Goal: Transaction & Acquisition: Purchase product/service

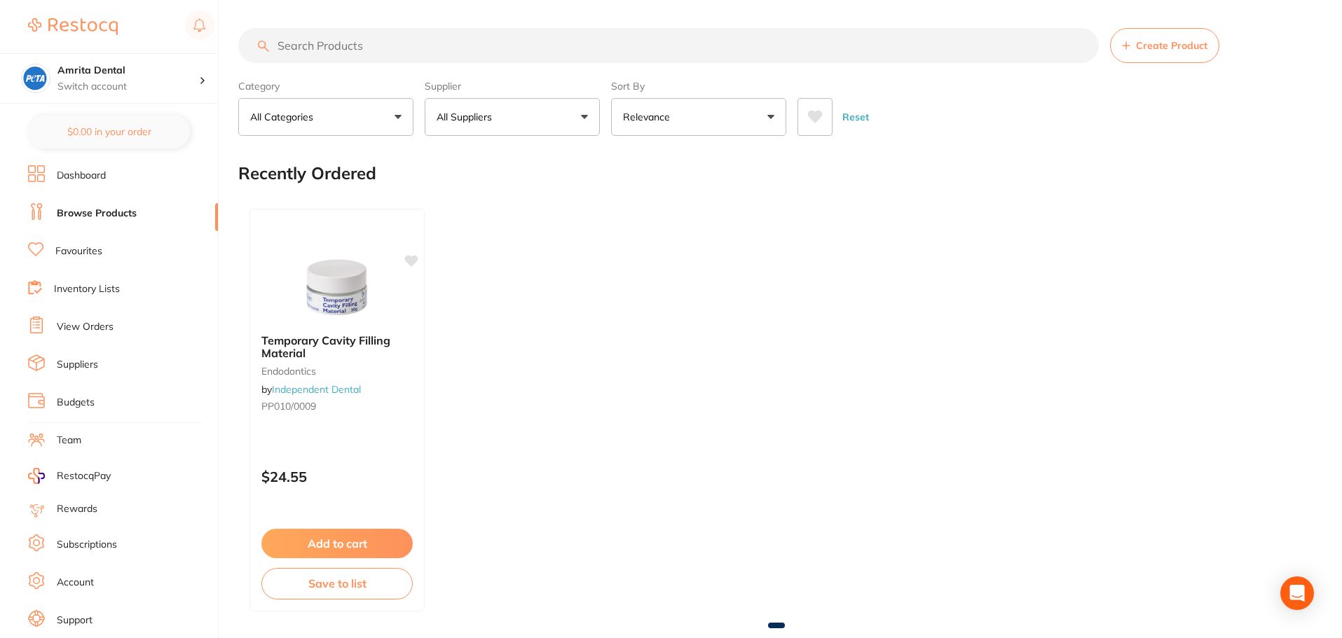
drag, startPoint x: 488, startPoint y: 127, endPoint x: 490, endPoint y: 120, distance: 7.3
click at [488, 127] on button "All Suppliers" at bounding box center [512, 117] width 175 height 38
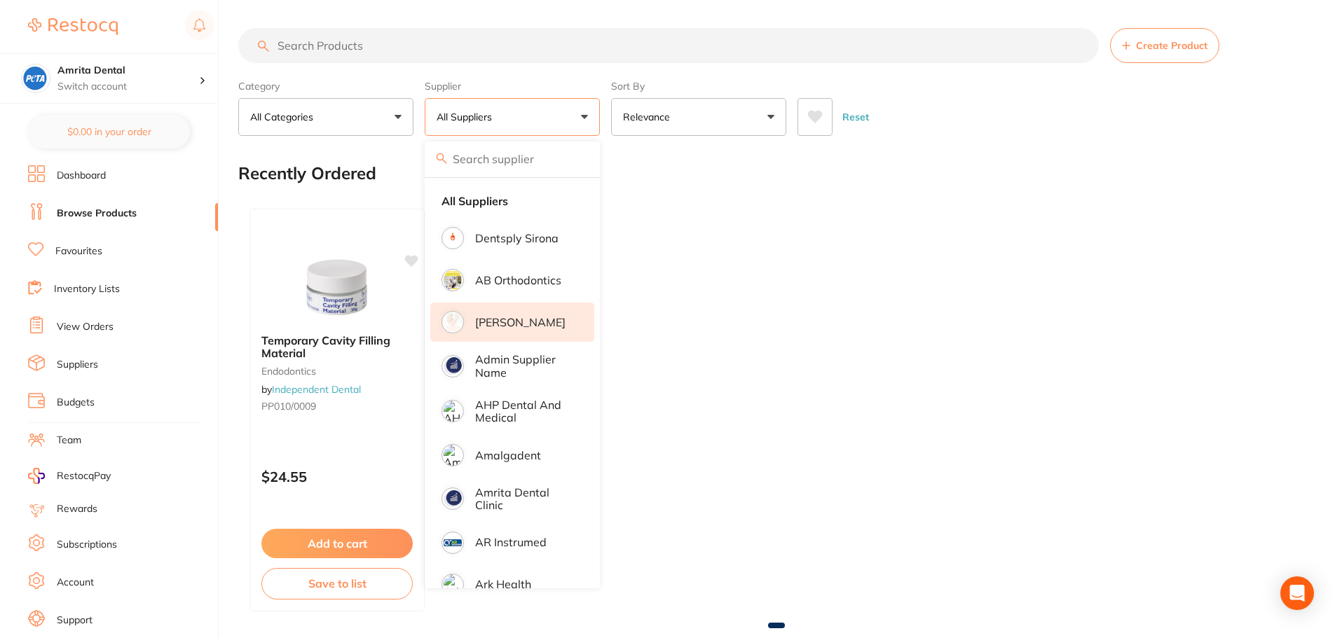
click at [519, 322] on p "[PERSON_NAME]" at bounding box center [520, 322] width 90 height 13
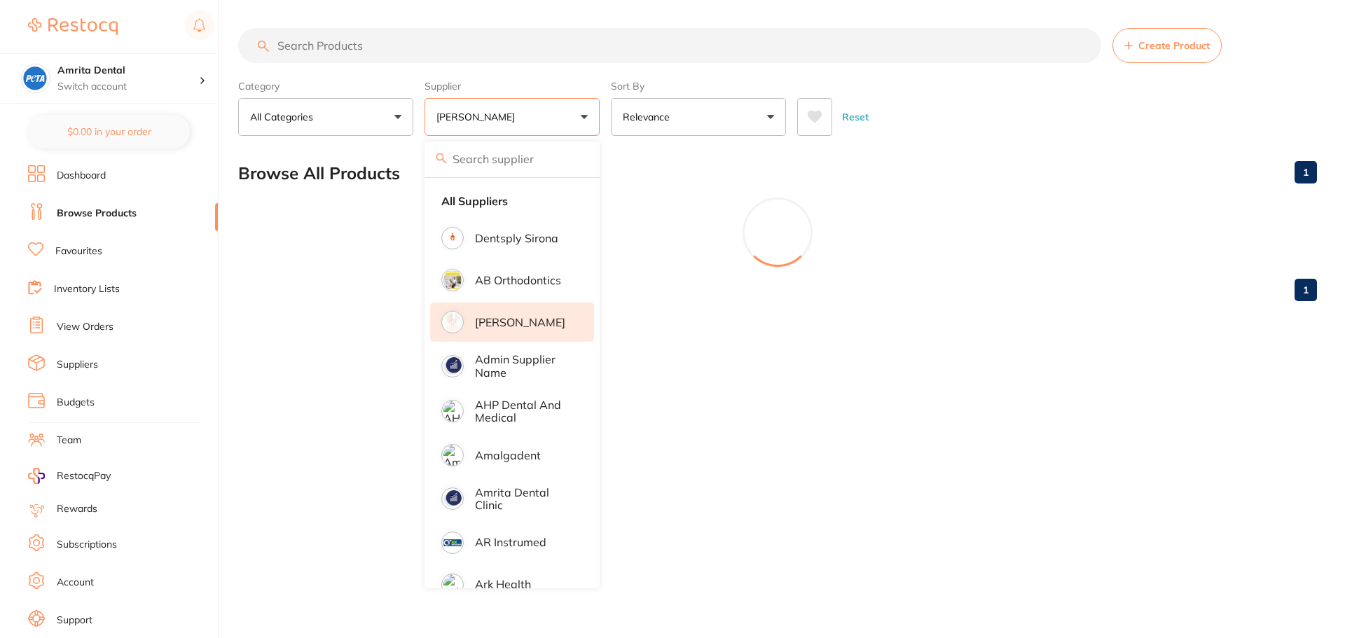
click at [607, 124] on div "Category All Categories All Categories No categories found Clear Category false…" at bounding box center [777, 105] width 1079 height 62
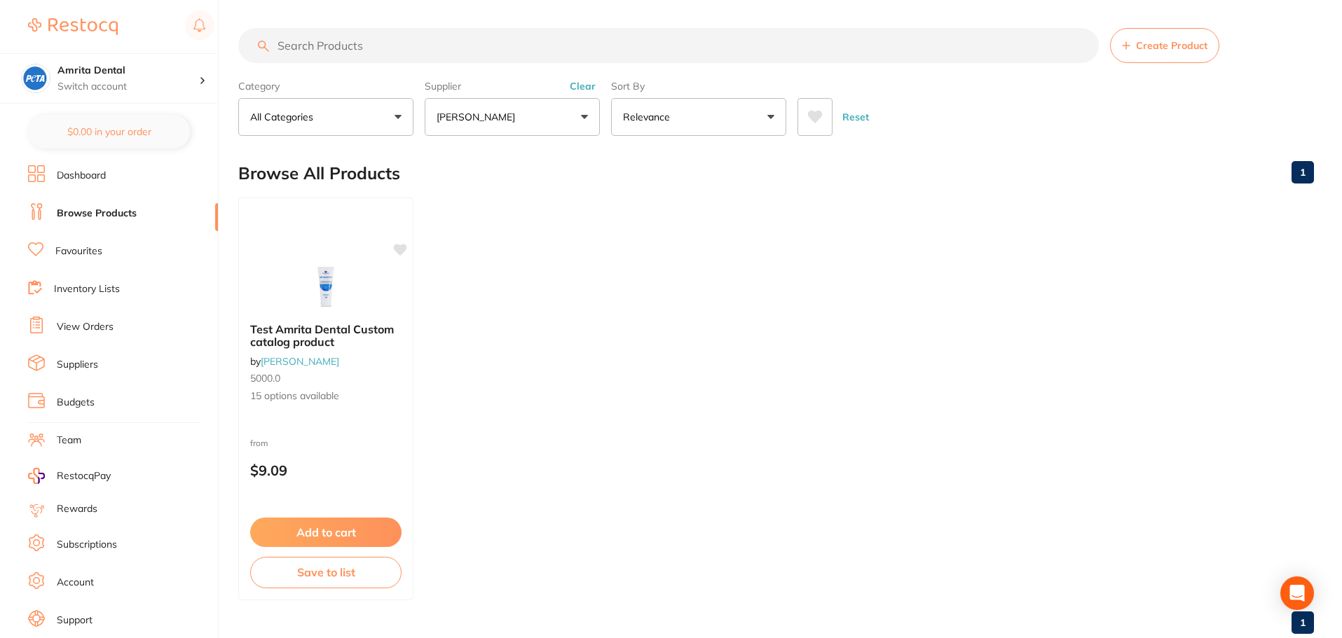
click at [533, 111] on button "[PERSON_NAME]" at bounding box center [512, 117] width 175 height 38
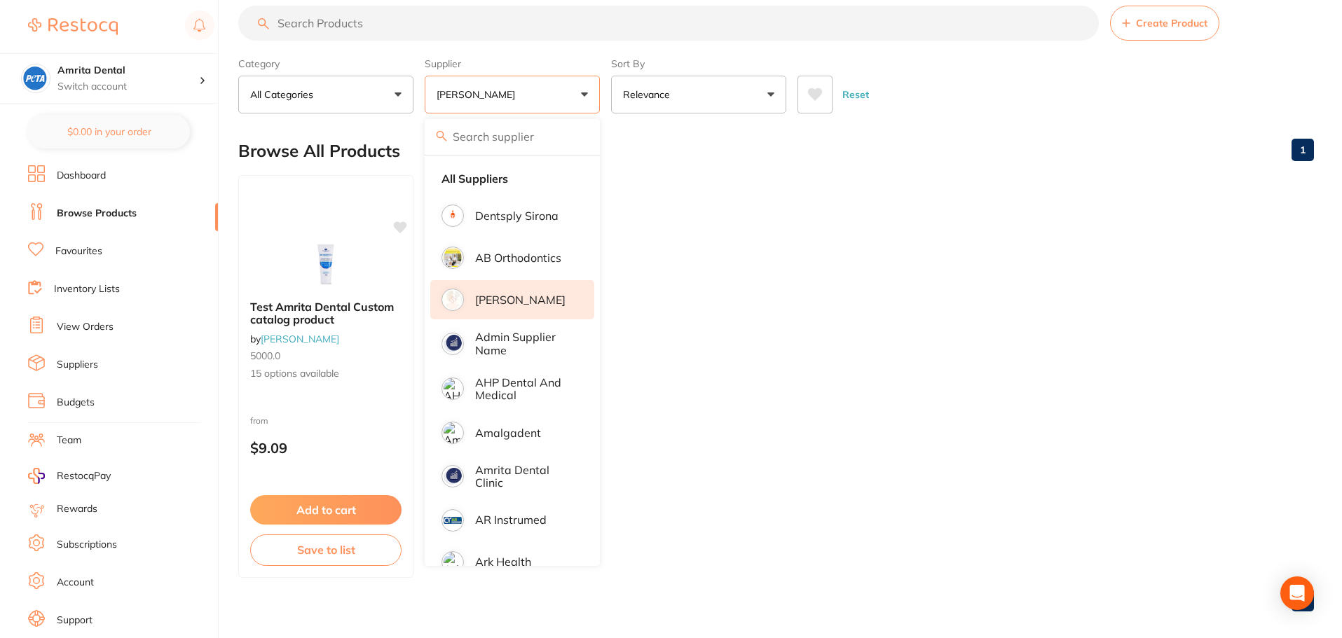
scroll to position [35, 0]
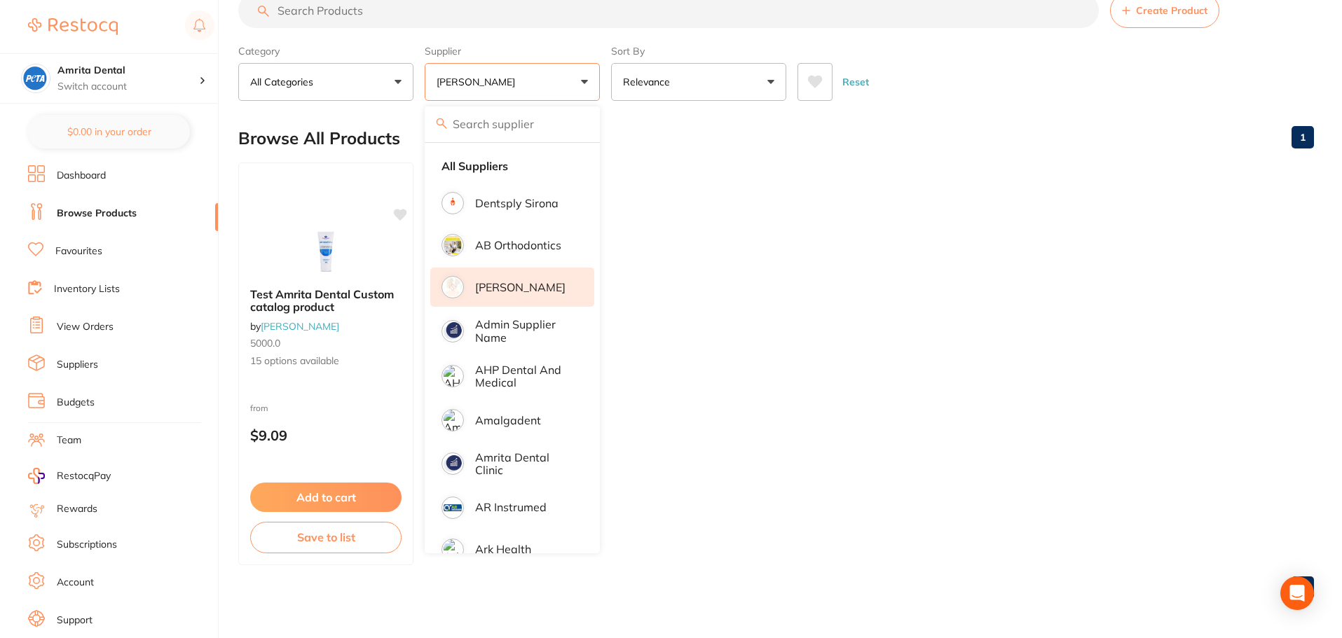
click at [560, 282] on li "[PERSON_NAME]" at bounding box center [512, 287] width 164 height 39
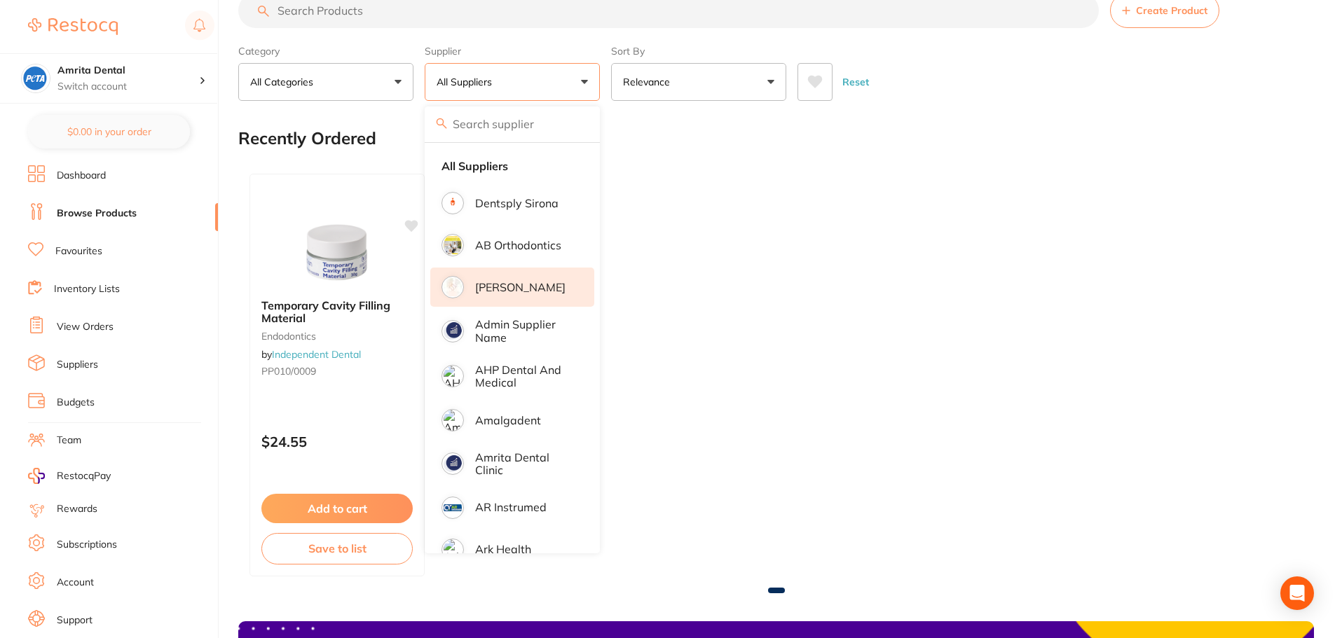
click at [560, 282] on li "[PERSON_NAME]" at bounding box center [512, 287] width 164 height 39
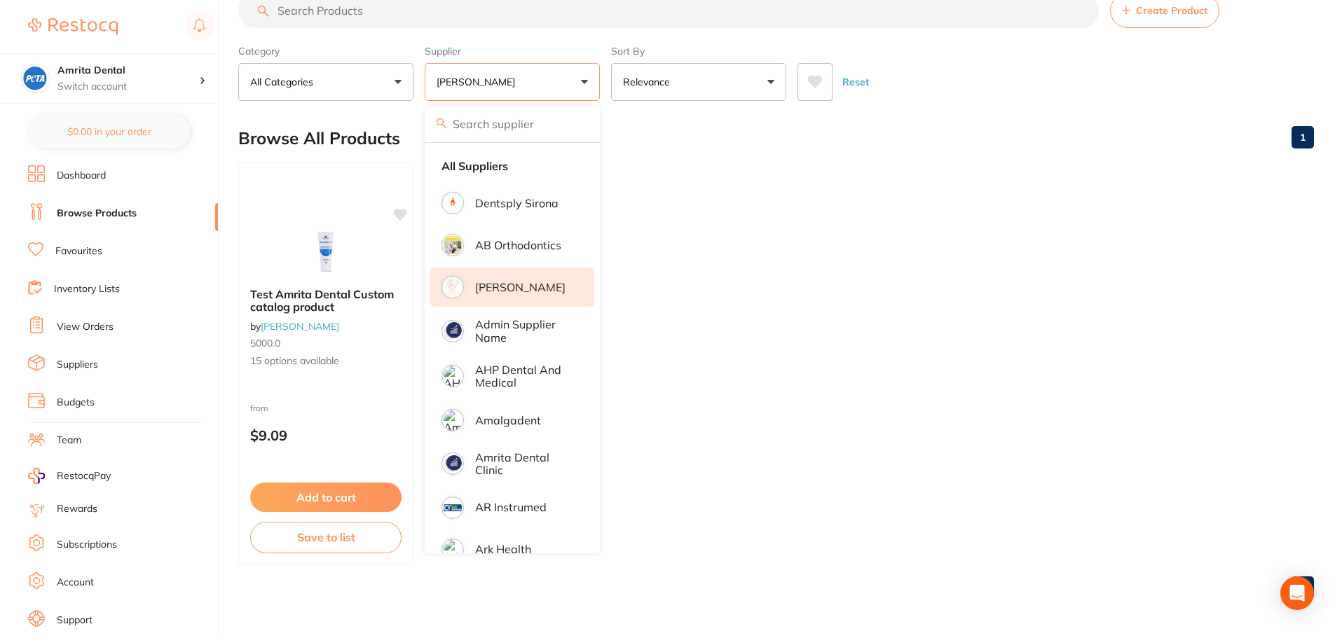
click at [738, 235] on ul "Test Amrita Dental Custom catalog product by [PERSON_NAME] 5000.0 15 options av…" at bounding box center [775, 364] width 1075 height 403
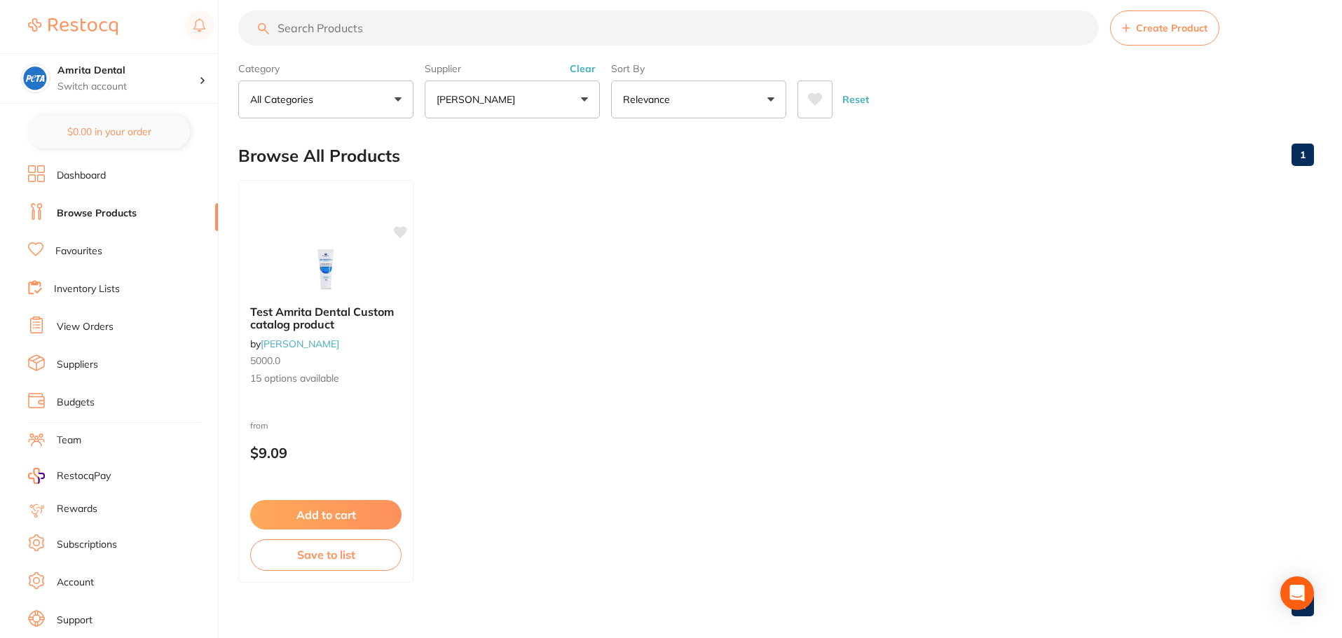
scroll to position [0, 0]
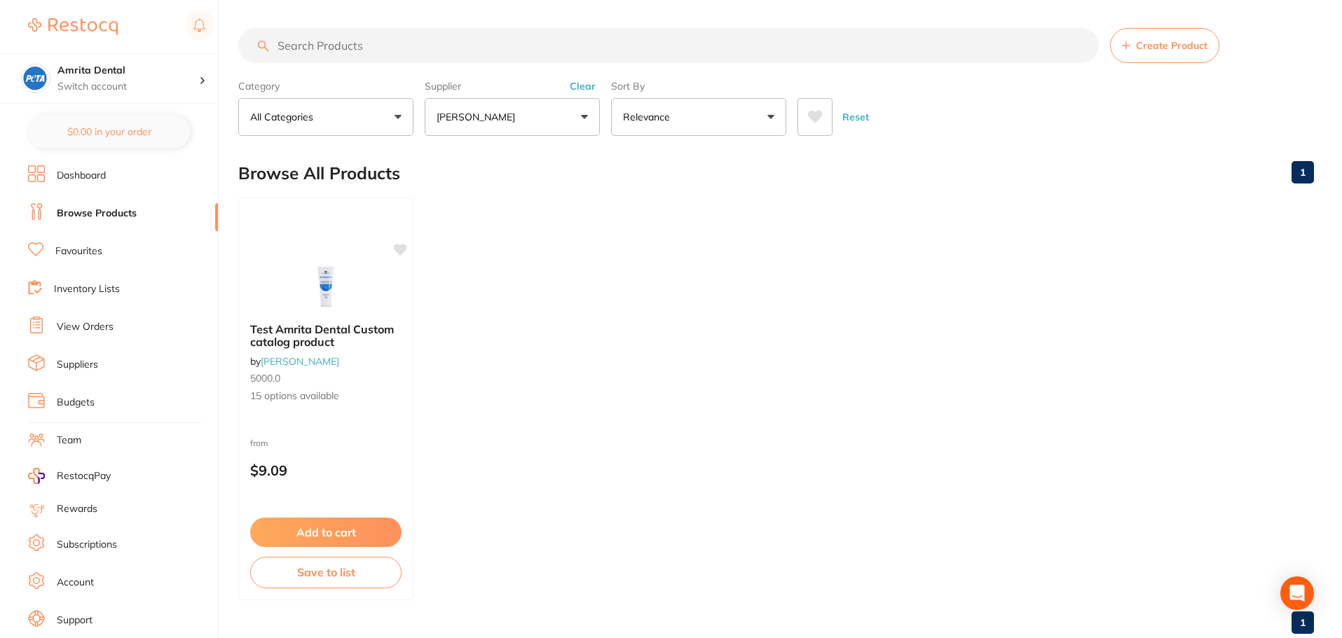
click at [853, 118] on button "Reset" at bounding box center [855, 117] width 35 height 38
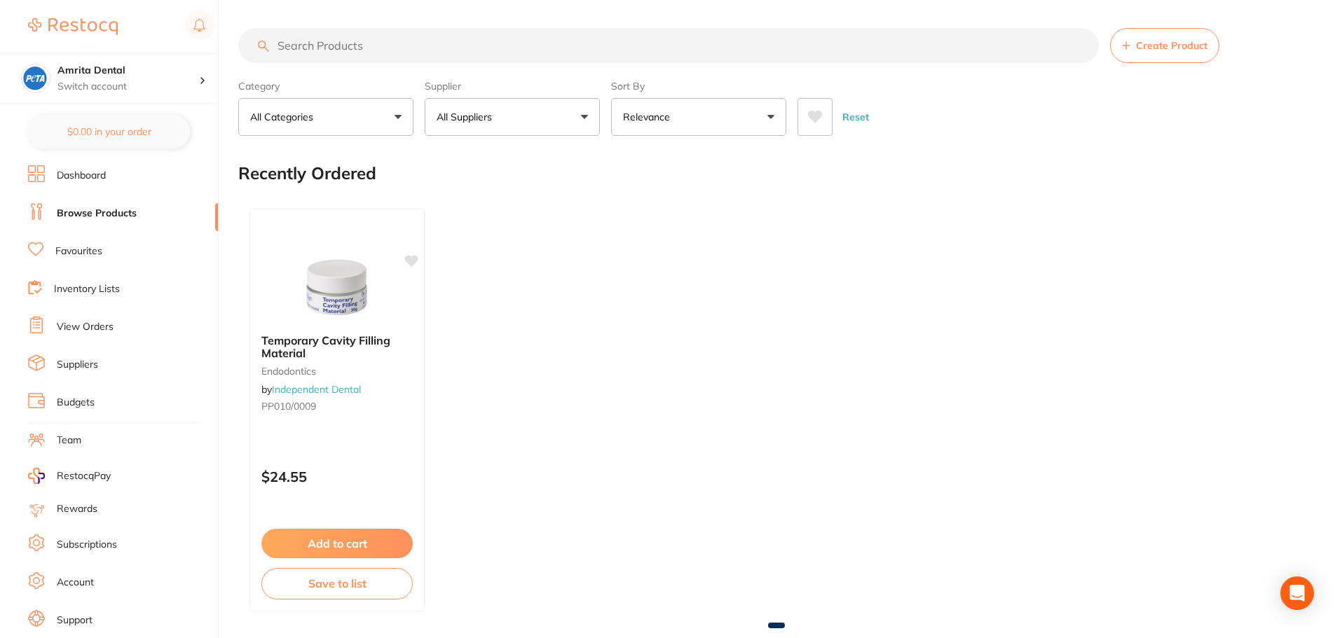
click at [487, 125] on button "All Suppliers" at bounding box center [512, 117] width 175 height 38
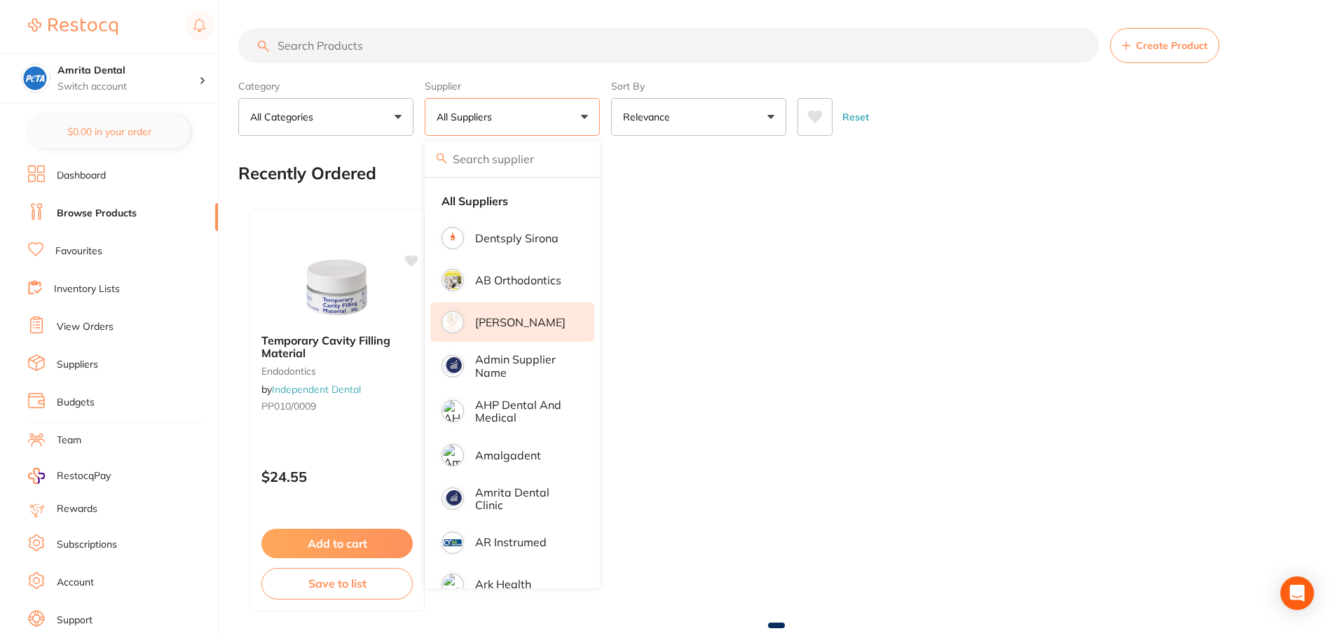
click at [497, 322] on p "[PERSON_NAME]" at bounding box center [520, 322] width 90 height 13
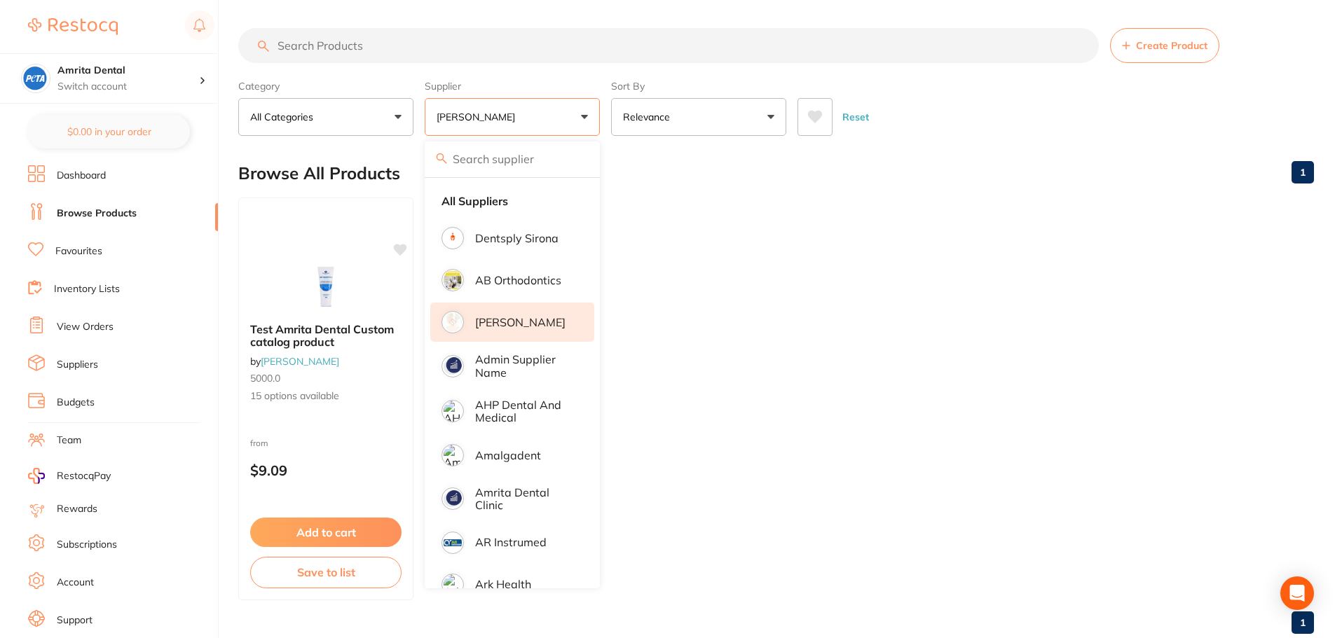
click at [605, 121] on div "Category All Categories All Categories No categories found Clear Category false…" at bounding box center [775, 105] width 1075 height 62
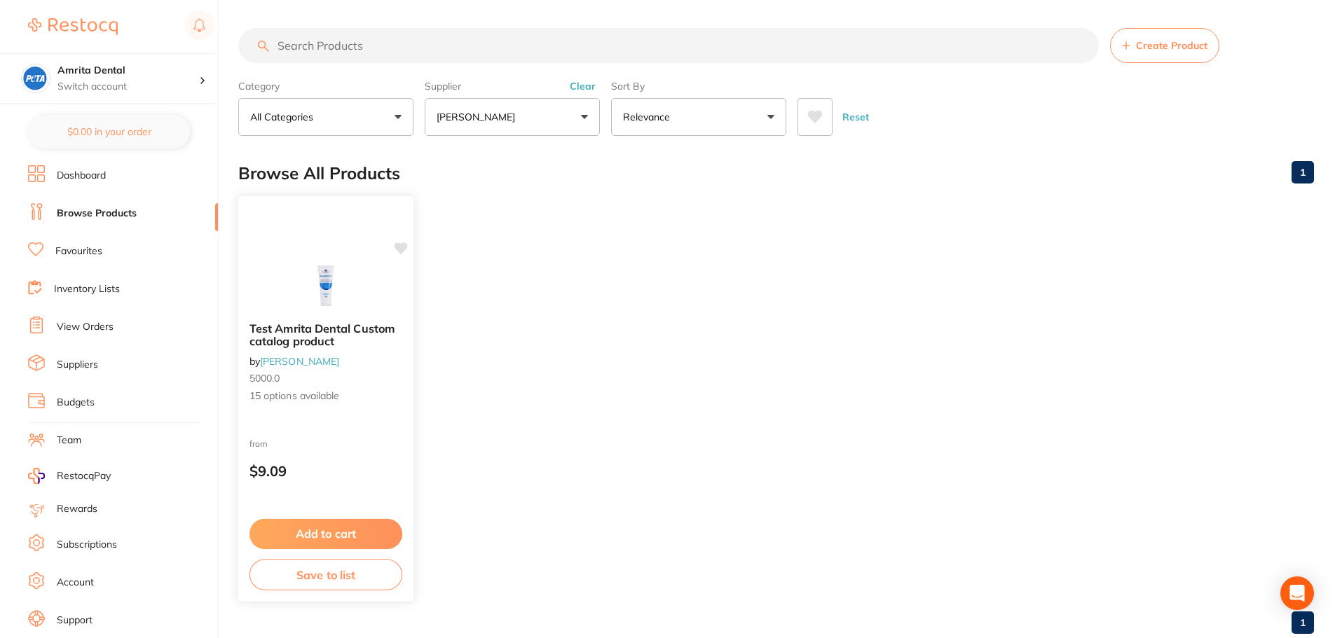
click at [307, 440] on div "from $9.09" at bounding box center [325, 461] width 175 height 50
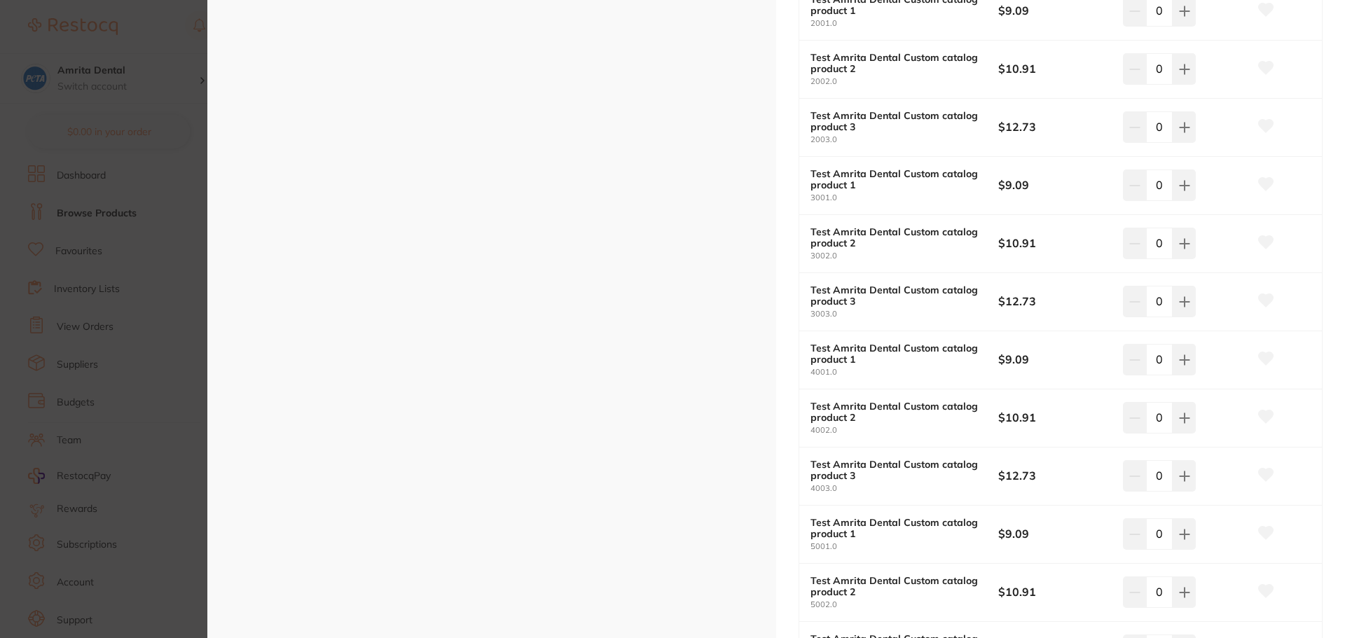
scroll to position [654, 0]
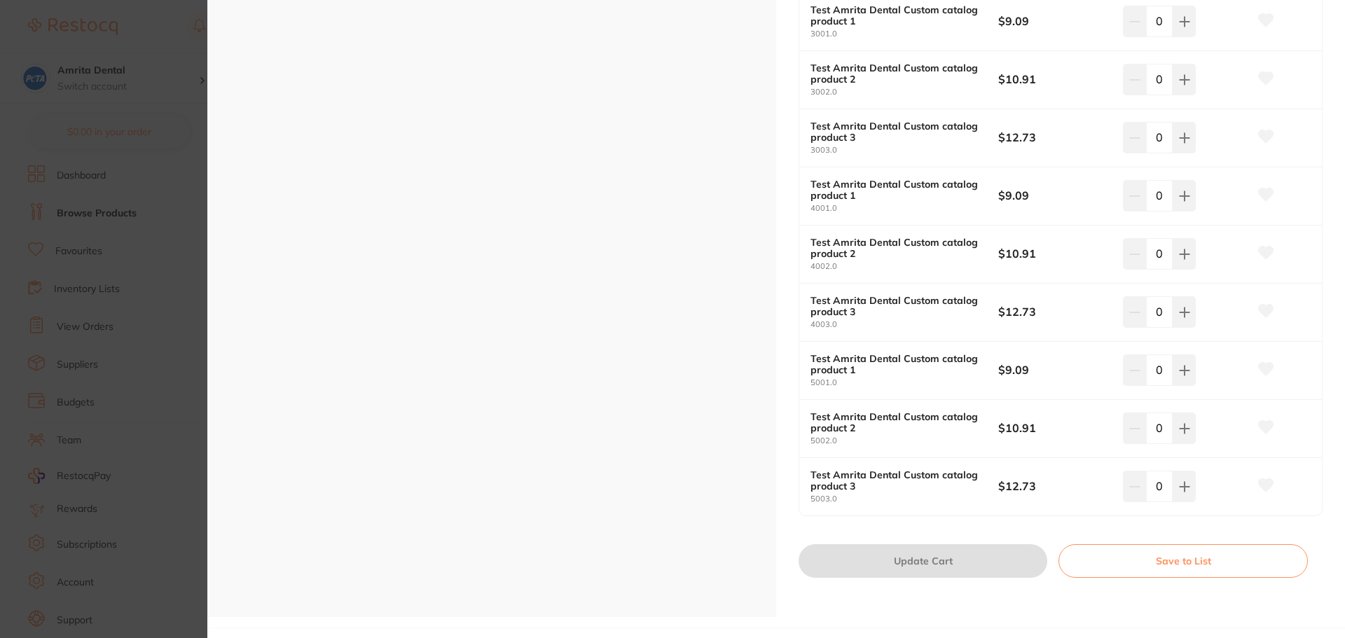
click at [151, 392] on section "Test Amrita Dental Custom catalog product by [PERSON_NAME] Product Code: 5000.0…" at bounding box center [672, 319] width 1345 height 638
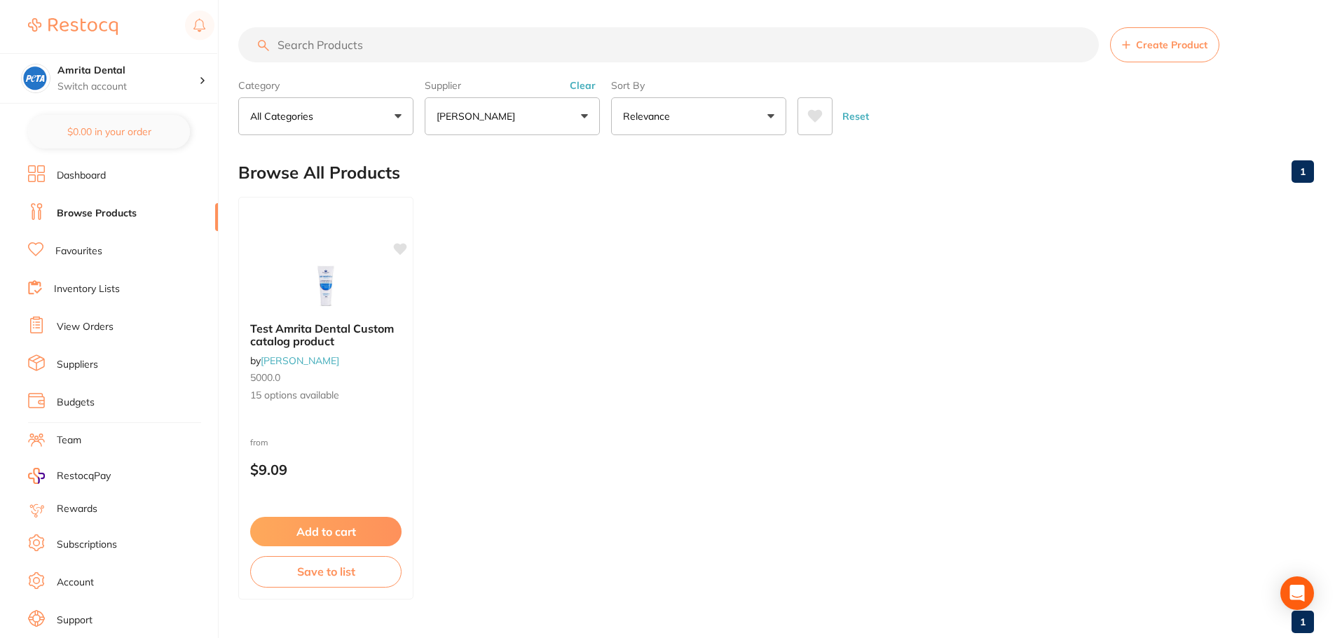
click at [516, 122] on button "[PERSON_NAME]" at bounding box center [512, 116] width 175 height 38
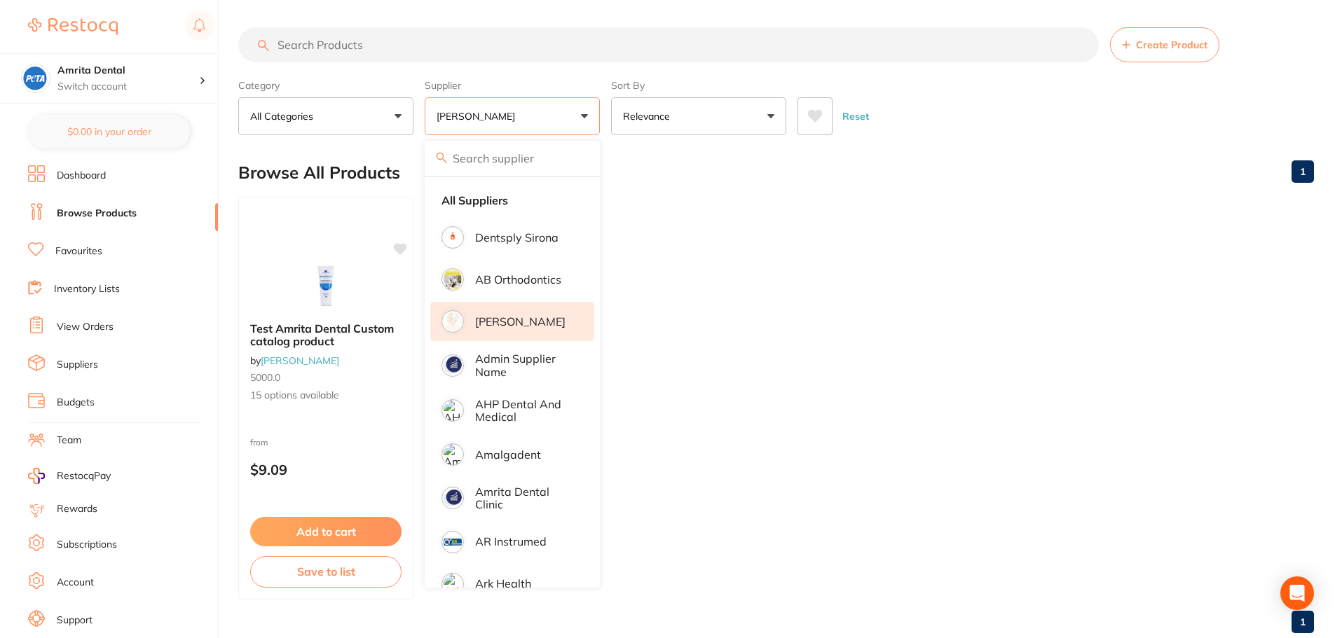
click at [516, 323] on p "[PERSON_NAME]" at bounding box center [520, 321] width 90 height 13
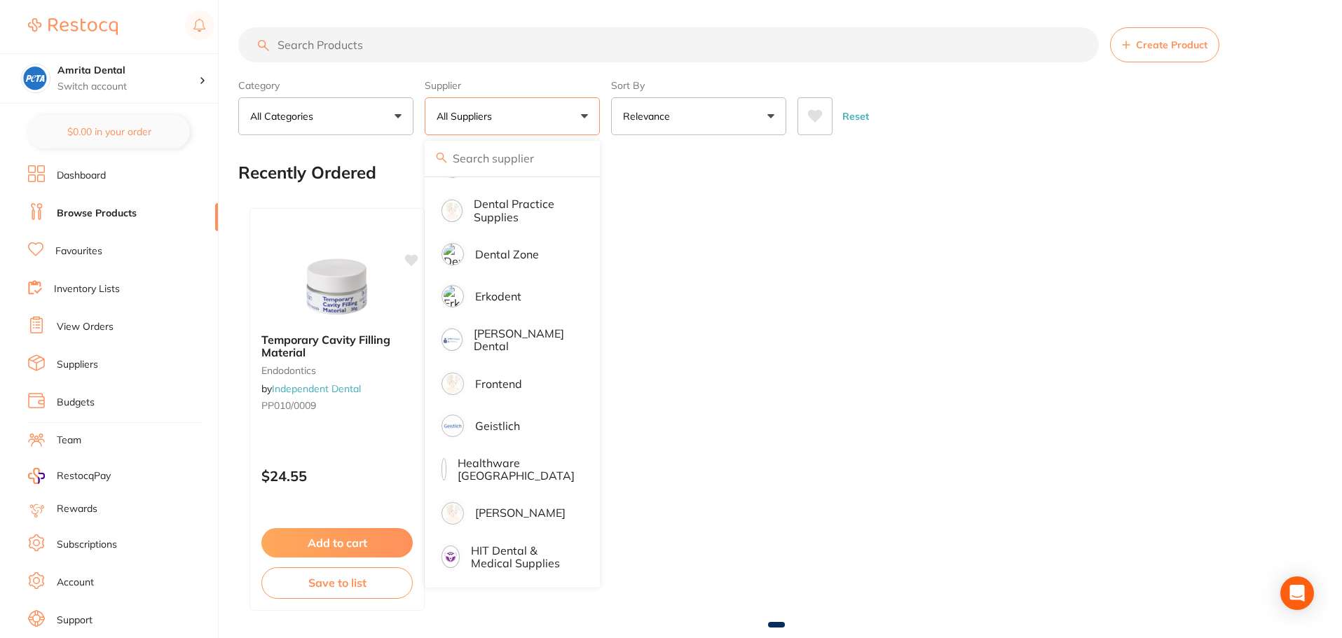
scroll to position [841, 0]
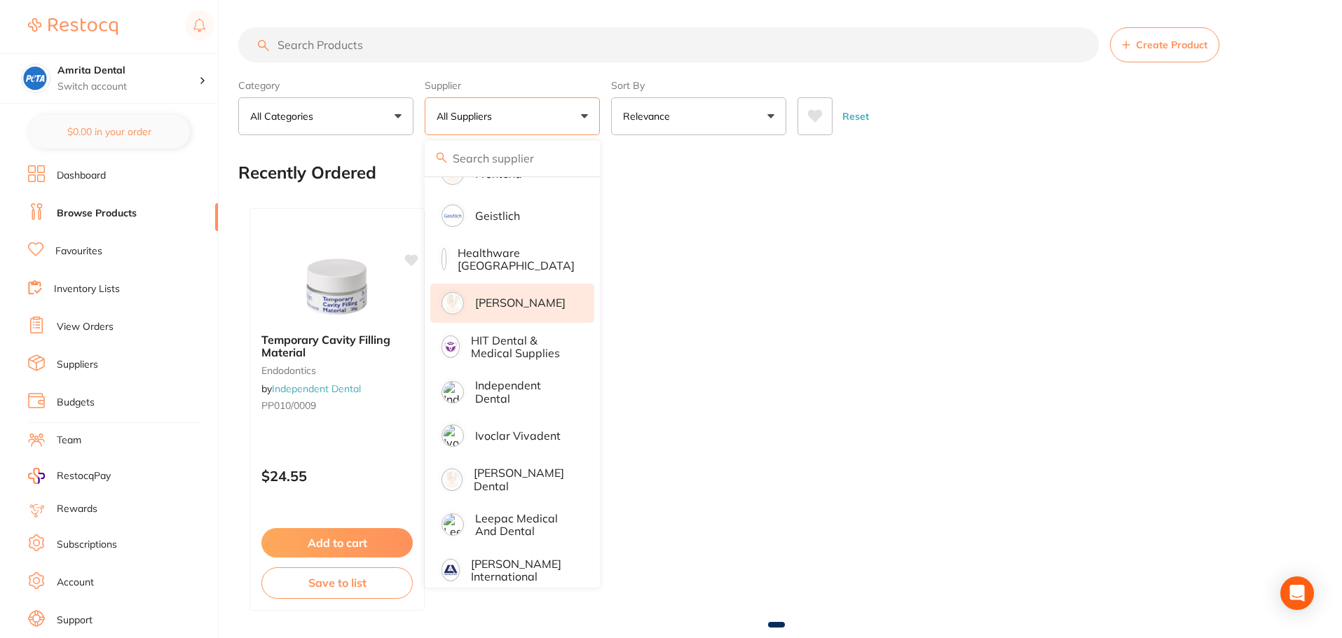
click at [518, 307] on p "[PERSON_NAME]" at bounding box center [520, 302] width 90 height 13
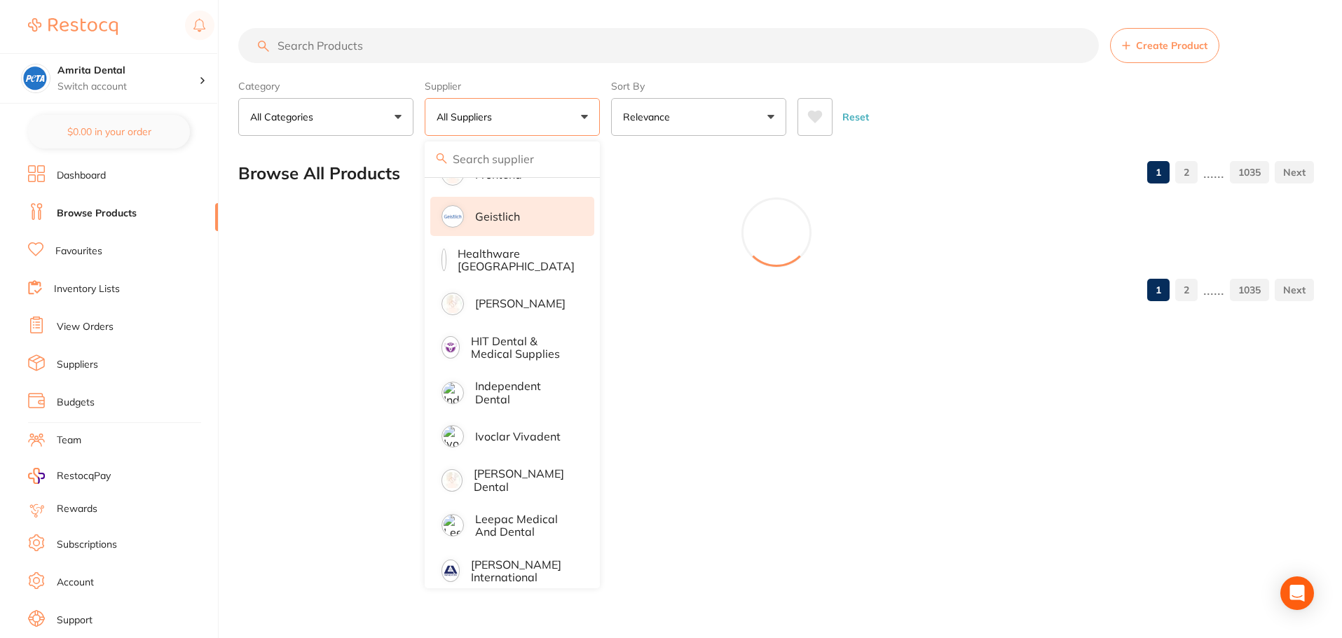
scroll to position [0, 0]
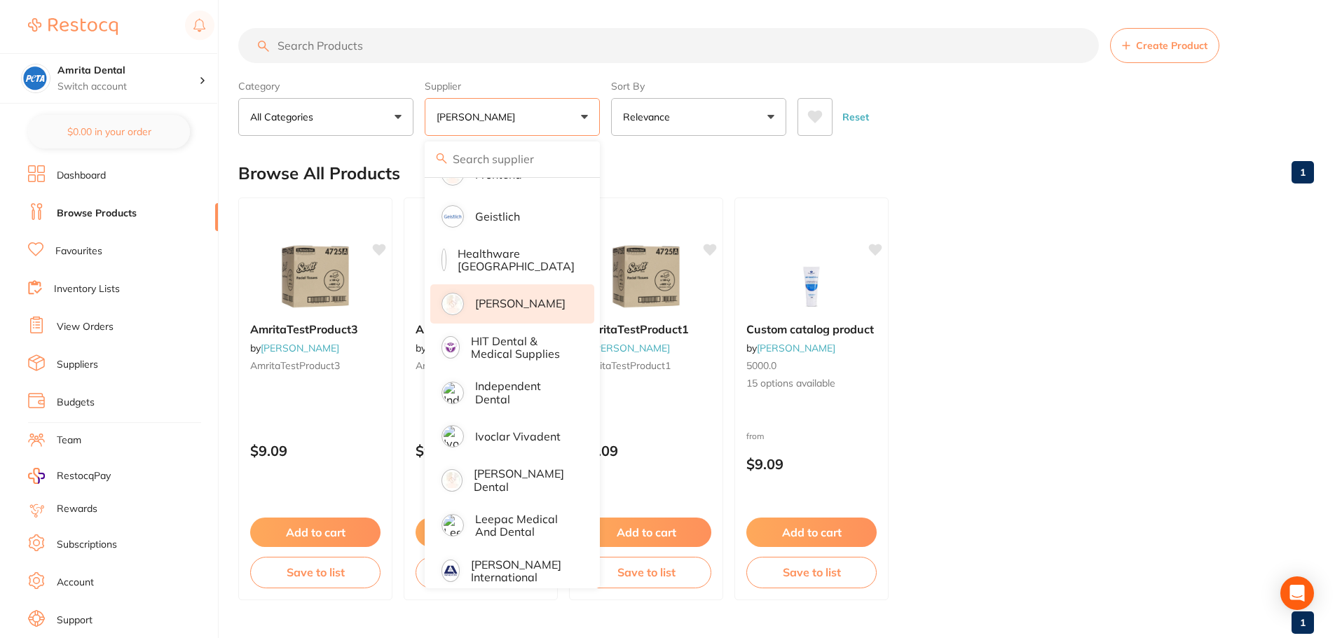
click at [612, 113] on button "Relevance" at bounding box center [698, 117] width 175 height 38
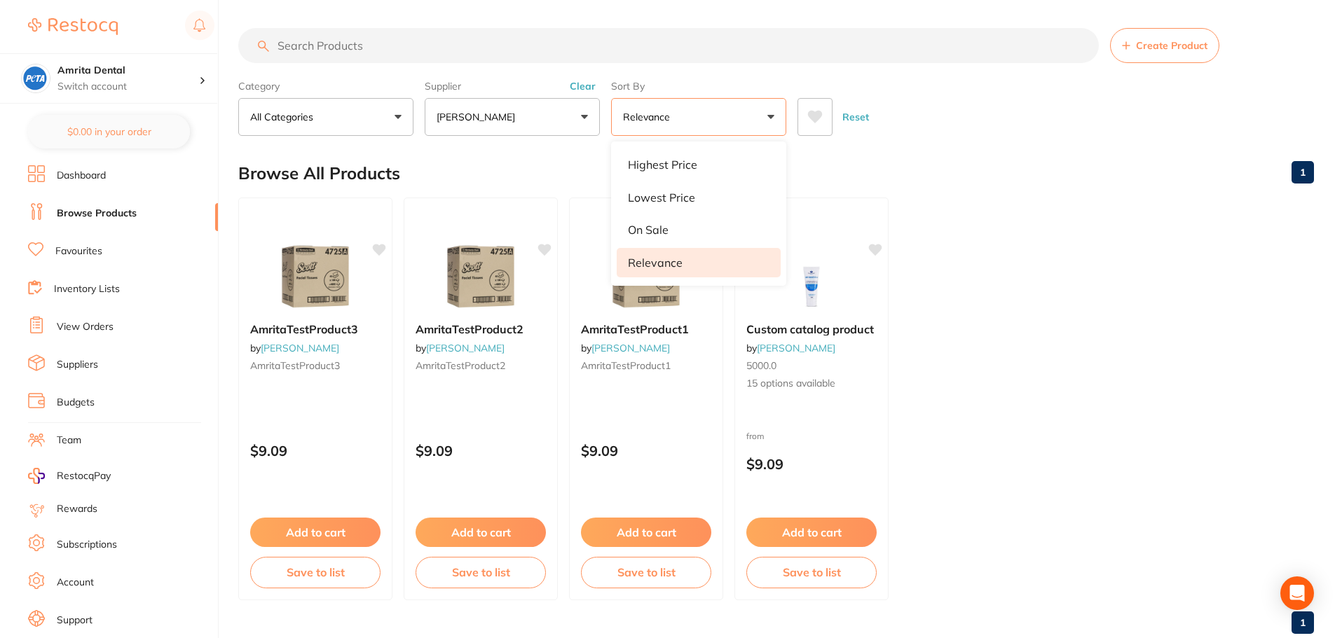
click at [1028, 198] on ul "AmritaTestProduct3 by [PERSON_NAME] AmritaTestProduct3 $9.09 Add to cart Save t…" at bounding box center [775, 399] width 1075 height 403
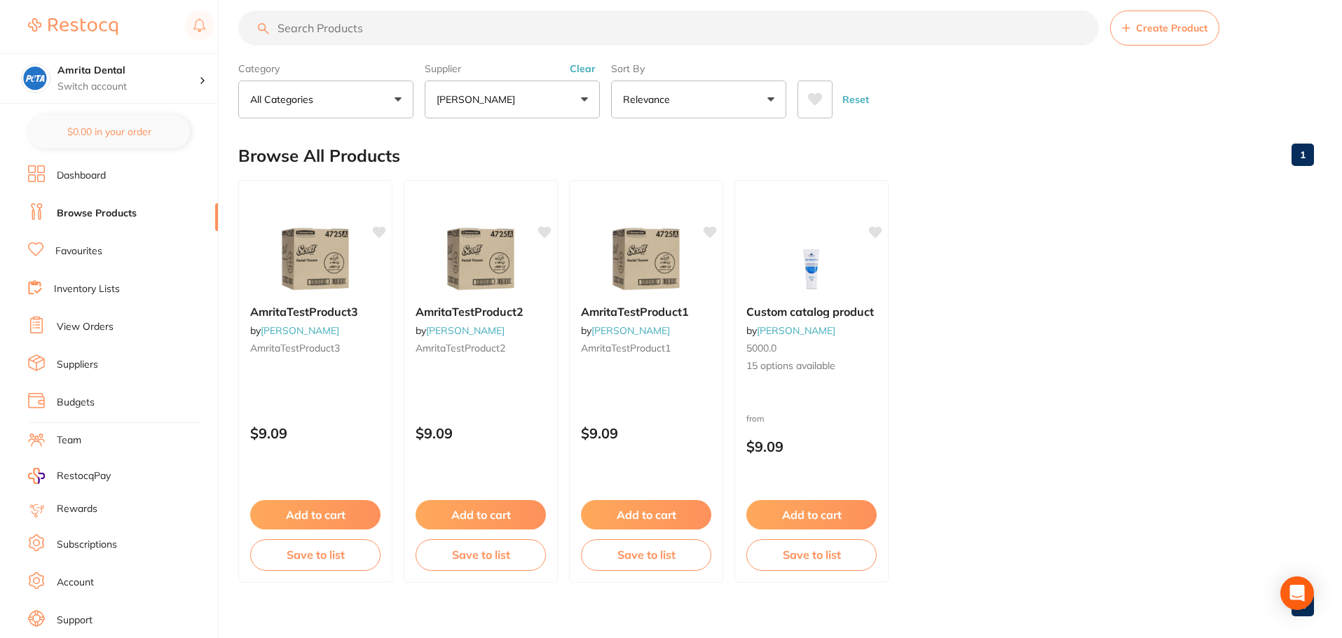
scroll to position [35, 0]
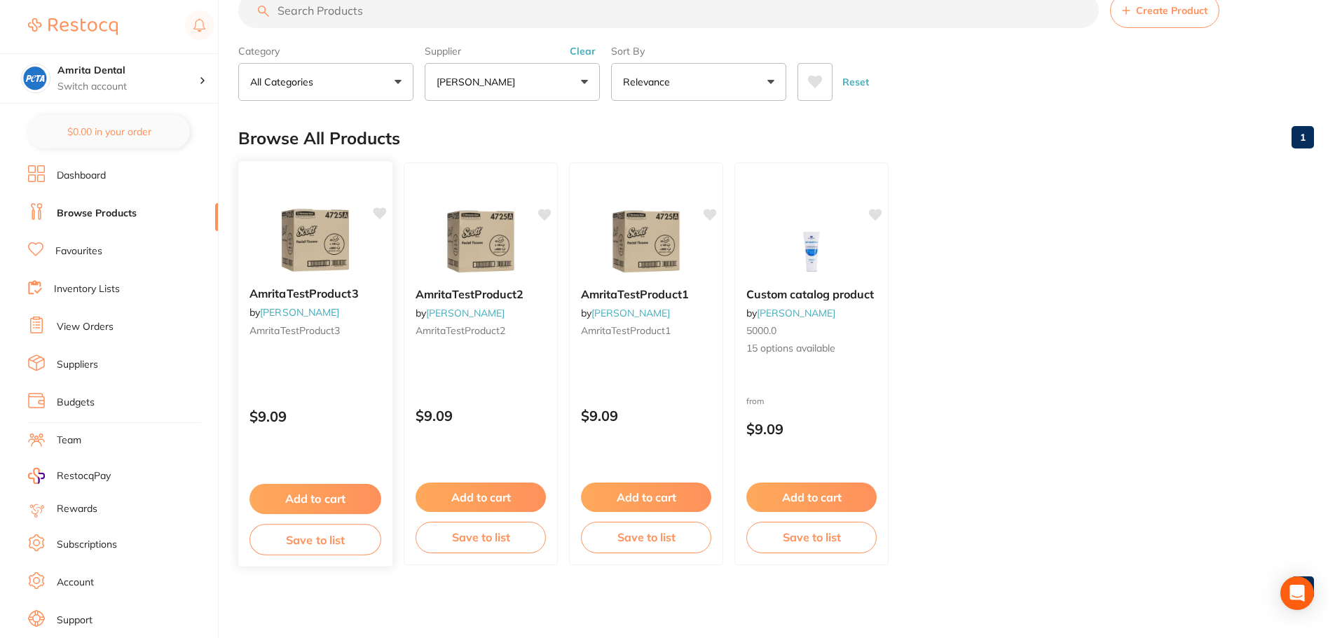
click at [383, 218] on icon at bounding box center [380, 214] width 14 height 14
click at [373, 272] on div at bounding box center [315, 240] width 154 height 71
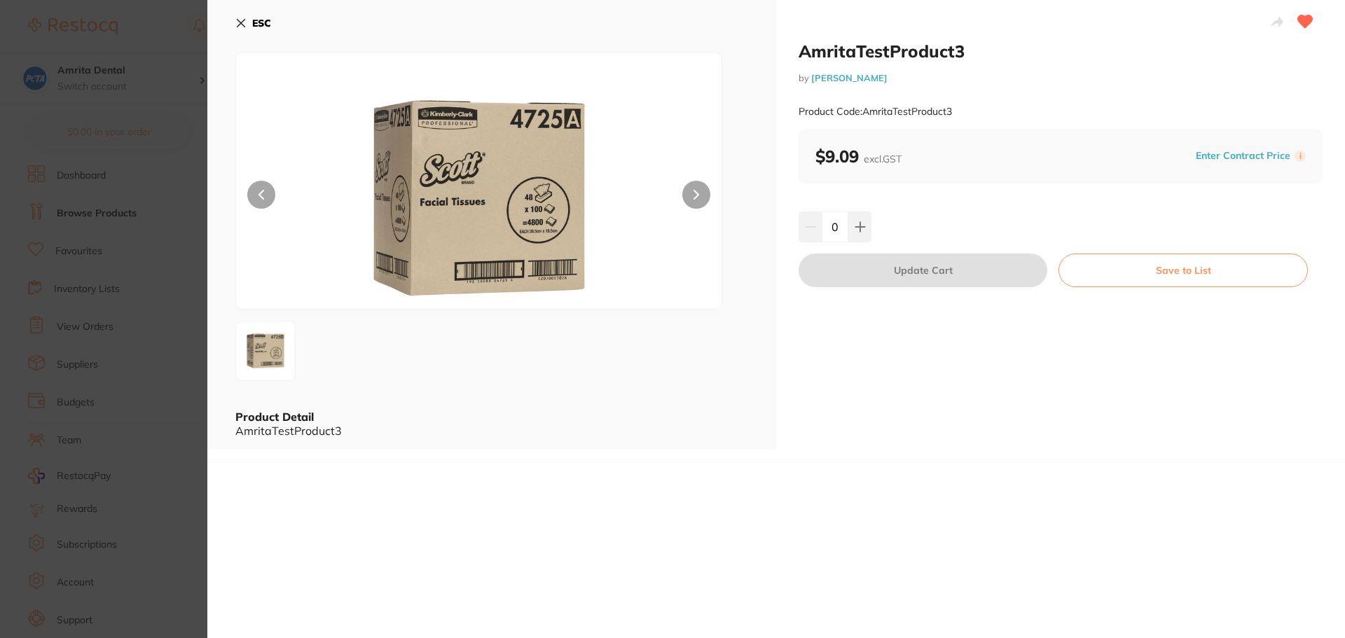
click at [172, 174] on section "AmritaTestProduct3 by [PERSON_NAME] Product Code: AmritaTestProduct3 ESC Produc…" at bounding box center [672, 319] width 1345 height 638
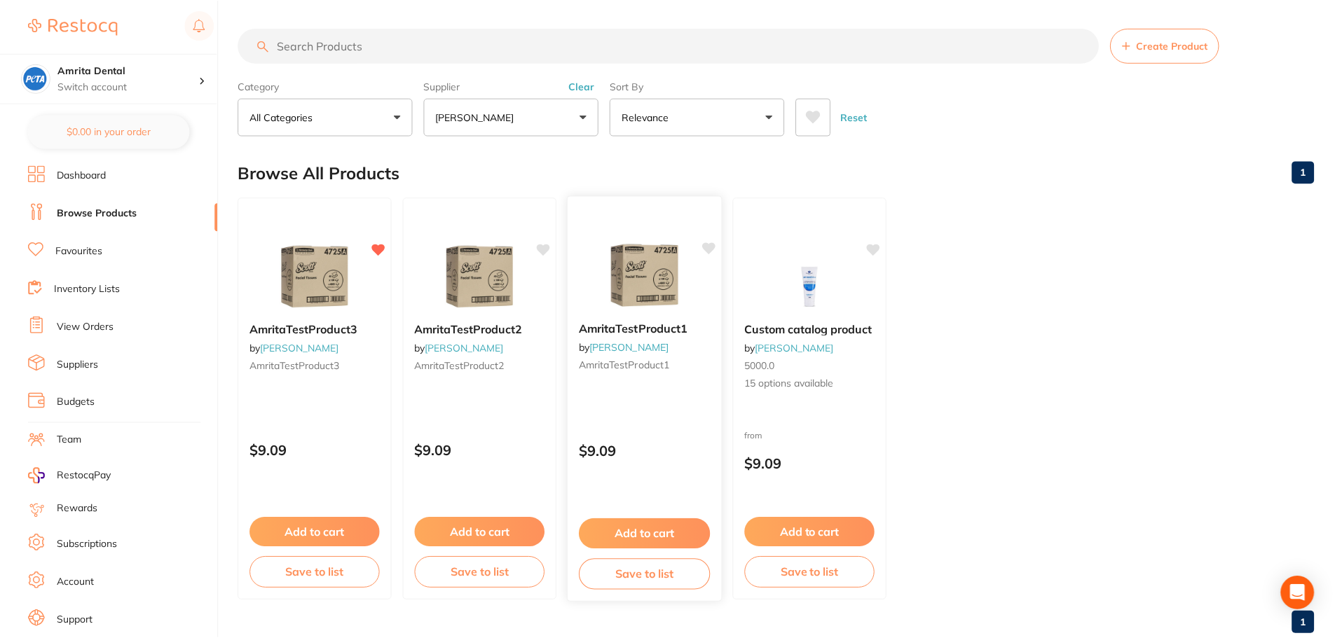
scroll to position [35, 0]
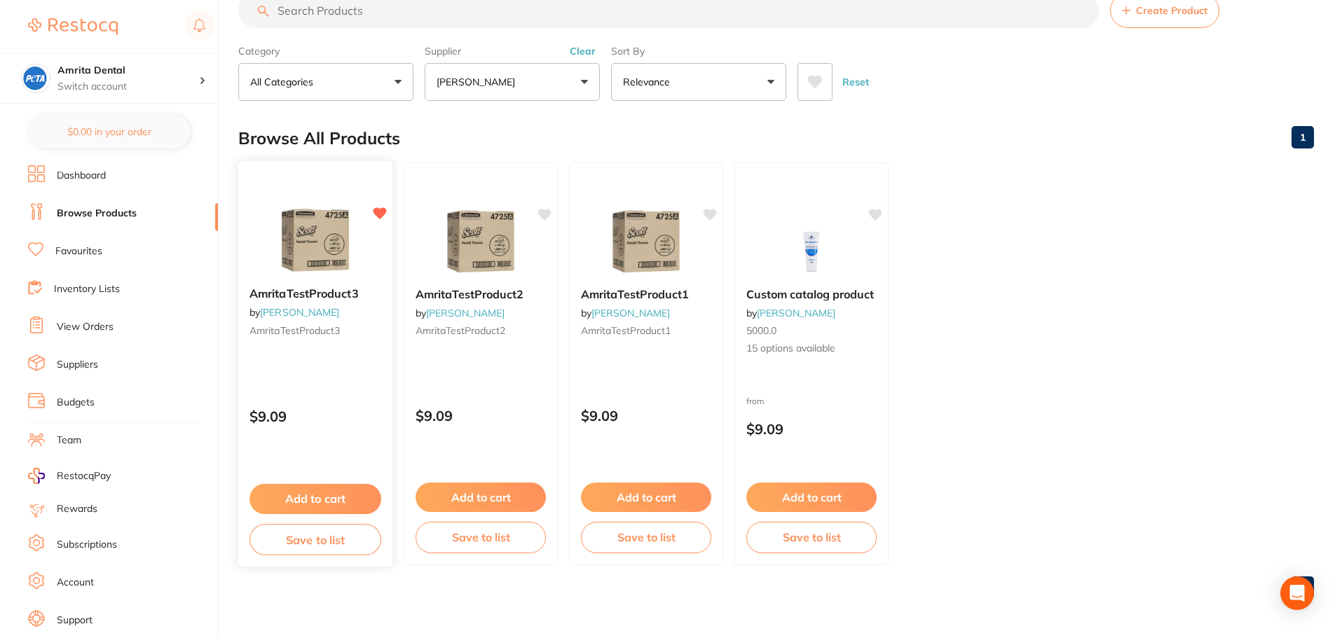
click at [351, 496] on button "Add to cart" at bounding box center [315, 499] width 132 height 30
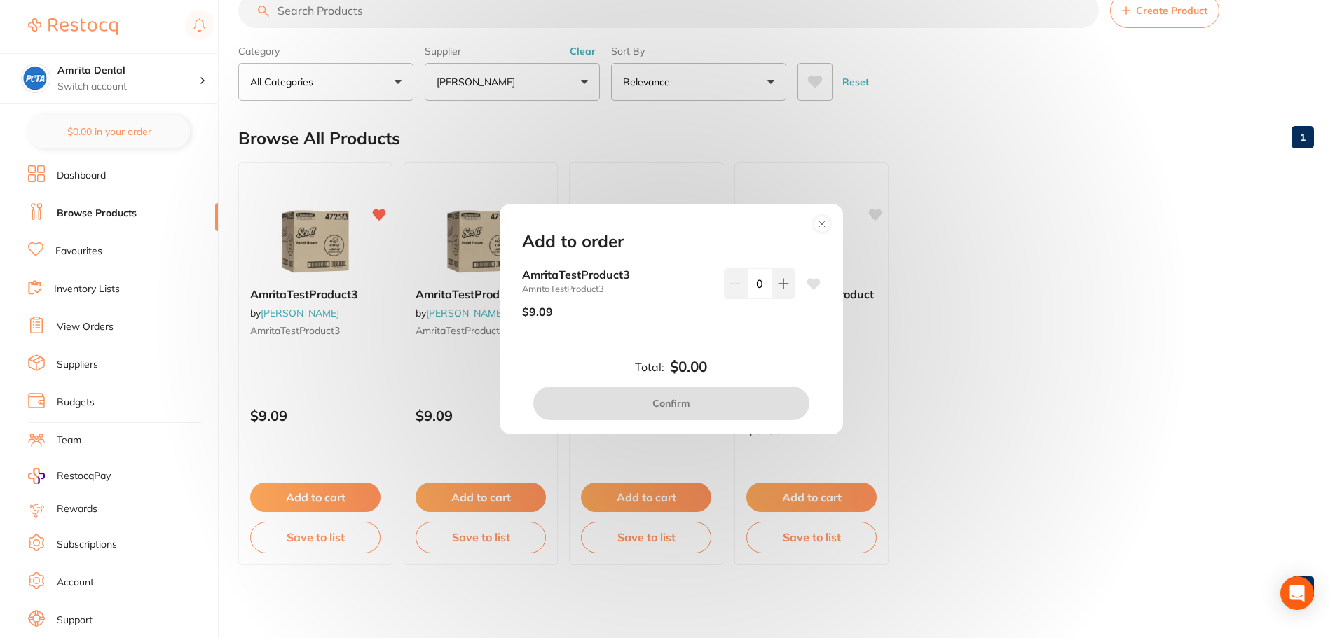
drag, startPoint x: 83, startPoint y: 579, endPoint x: 93, endPoint y: 577, distance: 10.6
click at [83, 579] on div "Add to order AmritaTestProduct3 AmritaTestProduct3 $9.09 0 Total: $0.00 Confirm" at bounding box center [671, 319] width 1342 height 638
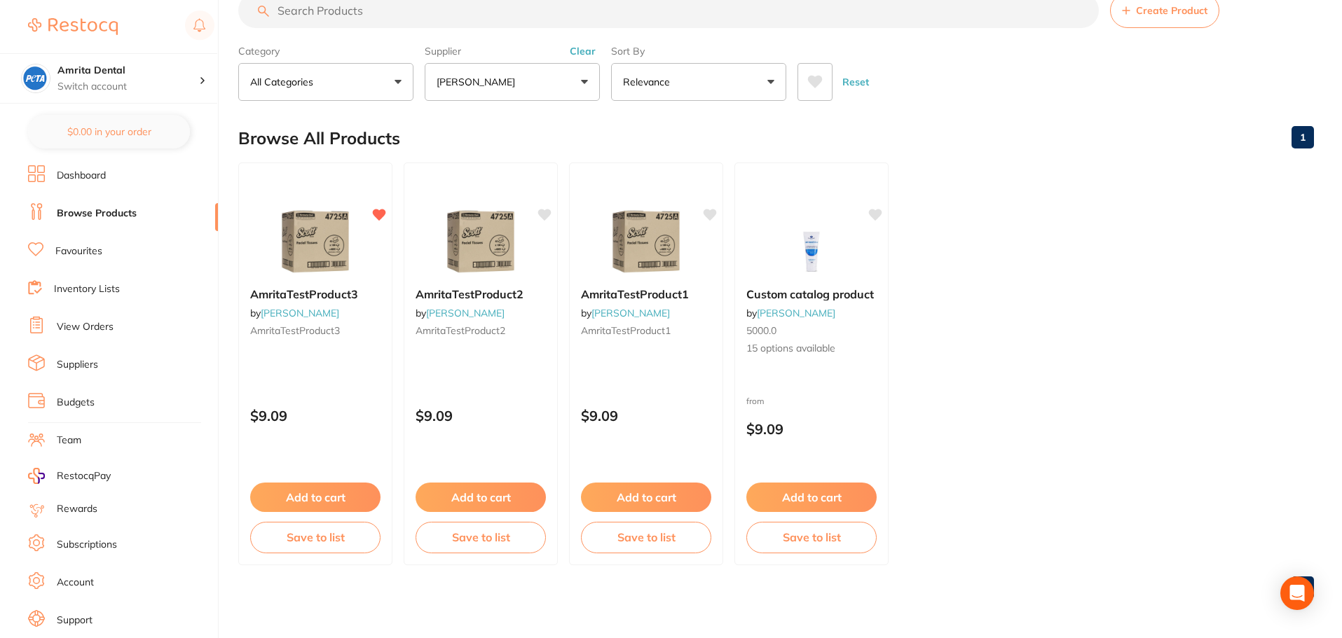
click at [92, 584] on link "Account" at bounding box center [75, 583] width 37 height 14
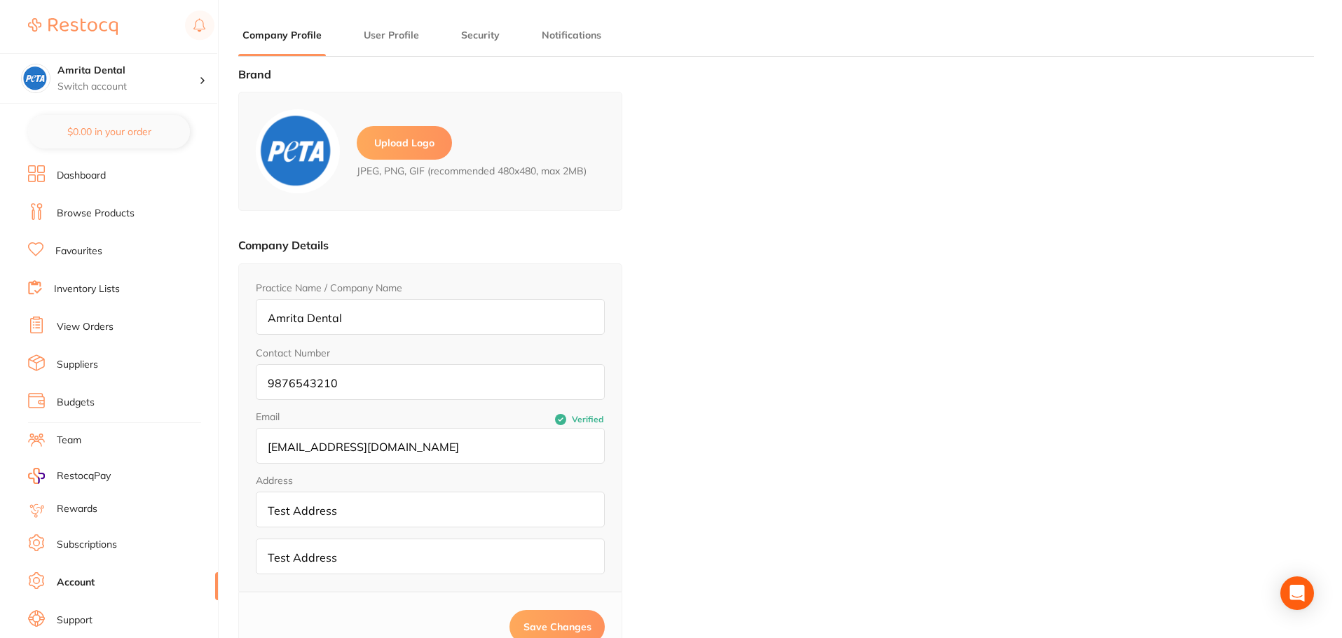
type input "Amrita"
type input "E"
type input "[EMAIL_ADDRESS][DOMAIN_NAME]"
drag, startPoint x: 417, startPoint y: 457, endPoint x: 243, endPoint y: 448, distance: 174.0
click at [243, 448] on div "Practice Name / Company Name Amrita Dental Contact Number [PHONE_NUMBER] Email …" at bounding box center [430, 427] width 384 height 329
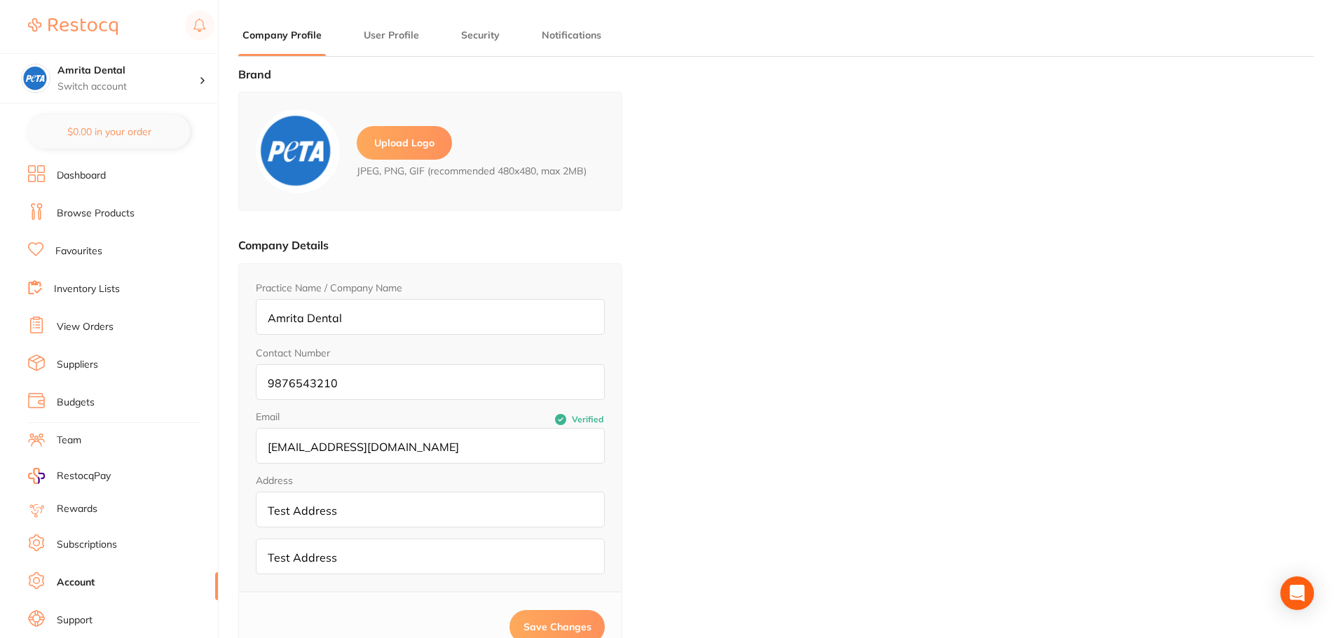
click at [760, 259] on div "Brand Upload Logo JPEG, PNG, GIF (recommended 480x480, max 2MB) Company Details…" at bounding box center [775, 387] width 1075 height 638
